Goal: Task Accomplishment & Management: Manage account settings

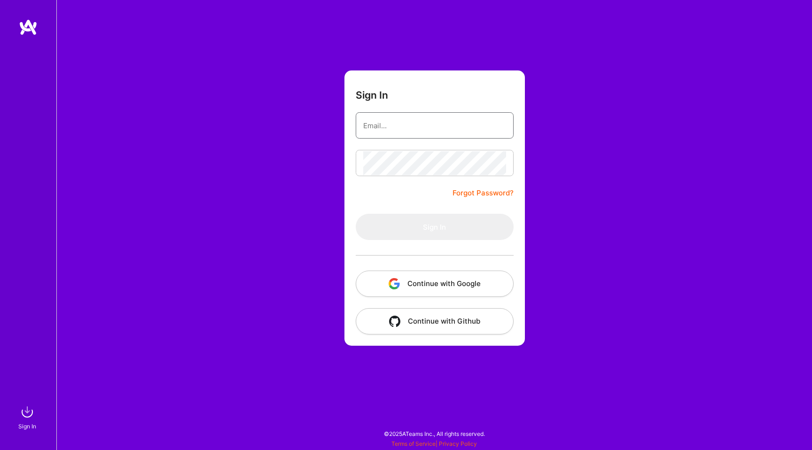
type input "[PERSON_NAME][EMAIL_ADDRESS][PERSON_NAME][DOMAIN_NAME]"
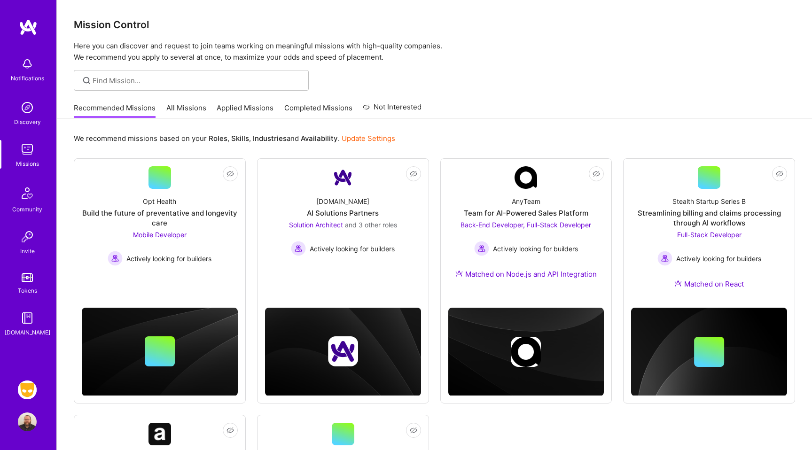
click at [26, 386] on img at bounding box center [27, 390] width 19 height 19
